Goal: Task Accomplishment & Management: Manage account settings

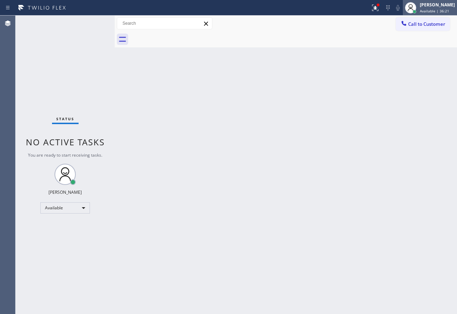
click at [442, 11] on span "Available | 36:21" at bounding box center [434, 10] width 29 height 5
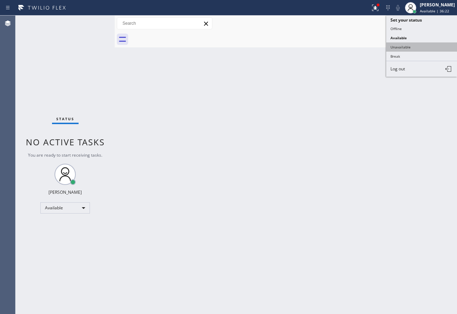
click at [417, 44] on button "Unavailable" at bounding box center [421, 46] width 71 height 9
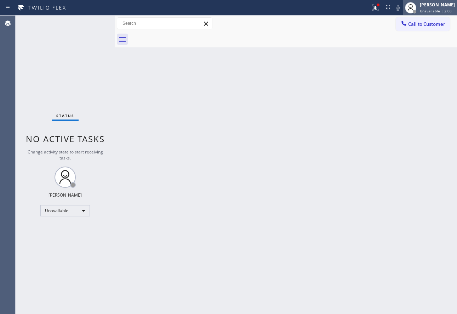
click at [434, 9] on span "Unavailable | 2:08" at bounding box center [436, 10] width 32 height 5
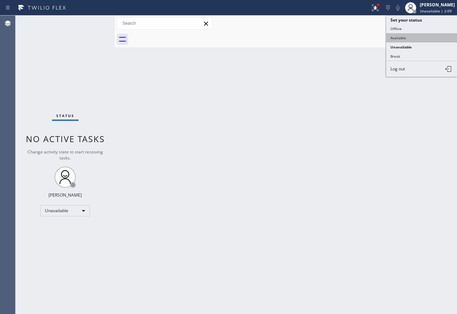
click at [412, 36] on button "Available" at bounding box center [421, 37] width 71 height 9
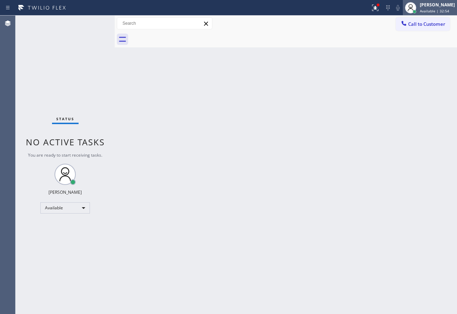
click at [430, 6] on div "[PERSON_NAME]" at bounding box center [437, 5] width 35 height 6
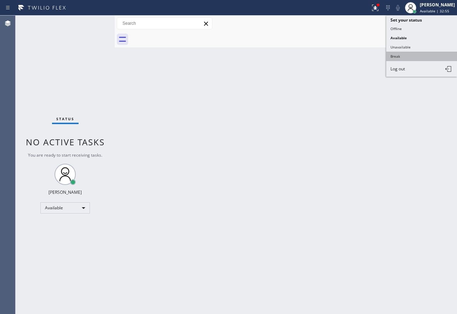
click at [406, 54] on button "Break" at bounding box center [421, 56] width 71 height 9
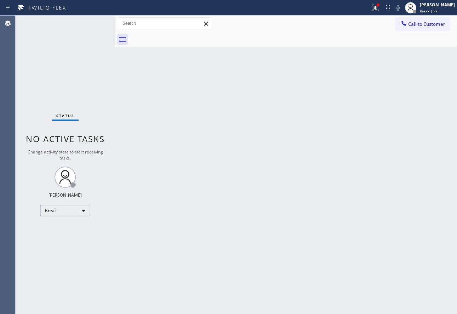
click at [105, 189] on div "Status No active tasks Change activity state to start receiving tasks. [PERSON_…" at bounding box center [65, 165] width 99 height 299
click at [434, 10] on span "Break | 14:44" at bounding box center [431, 10] width 23 height 5
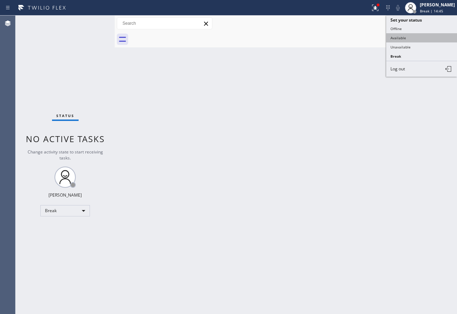
click at [411, 39] on button "Available" at bounding box center [421, 37] width 71 height 9
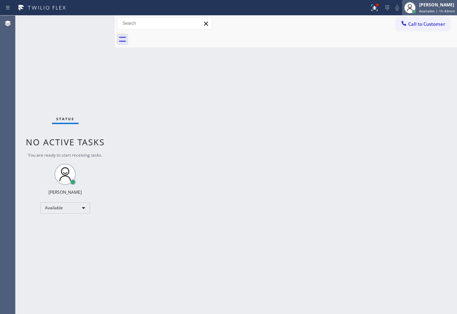
click at [438, 11] on span "Available | 1h 43min" at bounding box center [437, 10] width 36 height 5
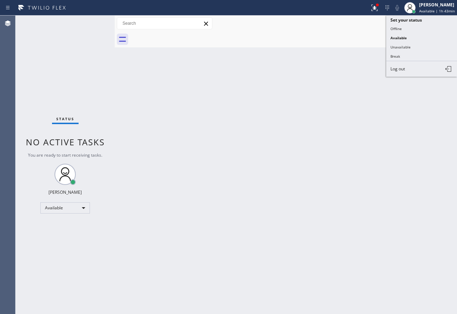
click at [402, 30] on button "Offline" at bounding box center [421, 28] width 71 height 9
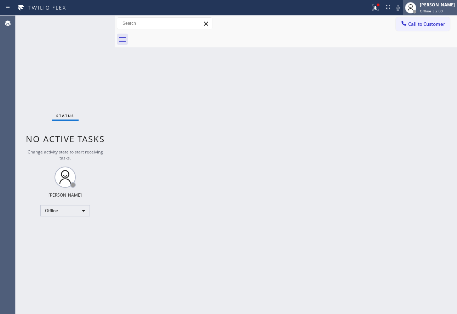
click at [434, 4] on div "[PERSON_NAME]" at bounding box center [437, 5] width 35 height 6
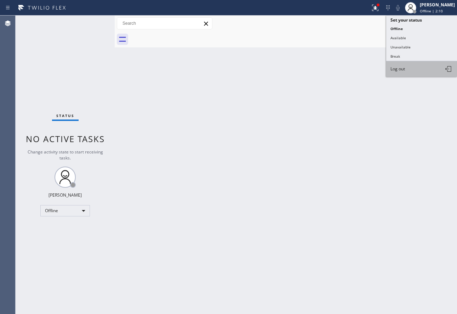
click at [405, 70] on span "Log out" at bounding box center [397, 69] width 15 height 6
